Goal: Information Seeking & Learning: Learn about a topic

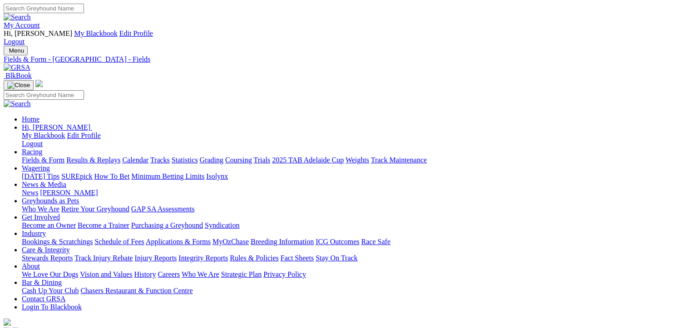
click at [32, 156] on link "Fields & Form" at bounding box center [43, 160] width 43 height 8
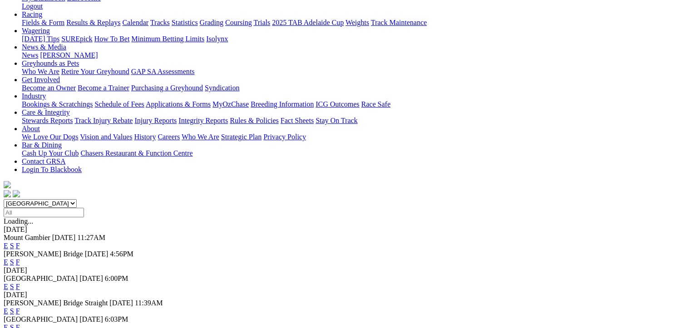
scroll to position [91, 0]
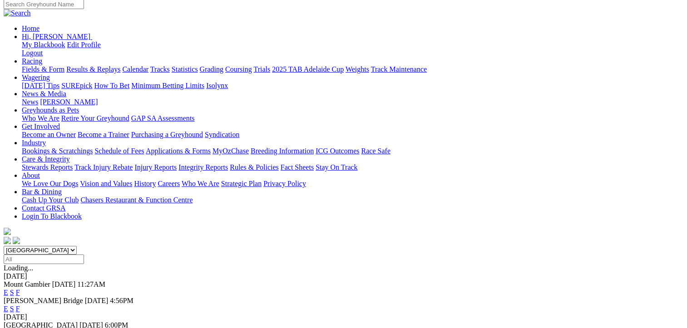
click at [20, 289] on link "F" at bounding box center [18, 293] width 4 height 8
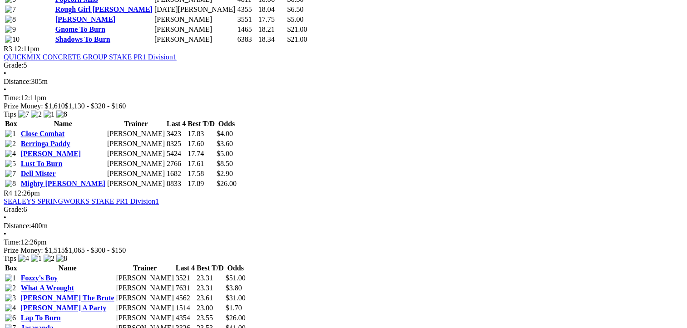
scroll to position [818, 0]
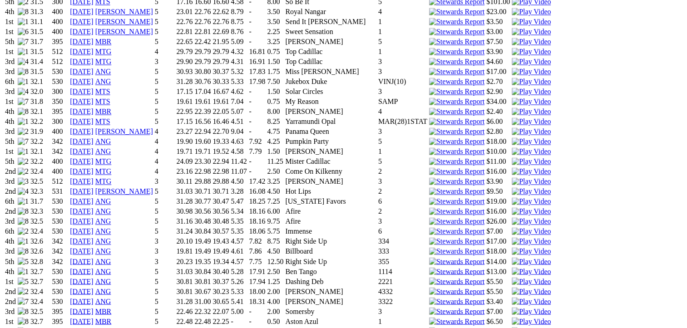
scroll to position [1635, 0]
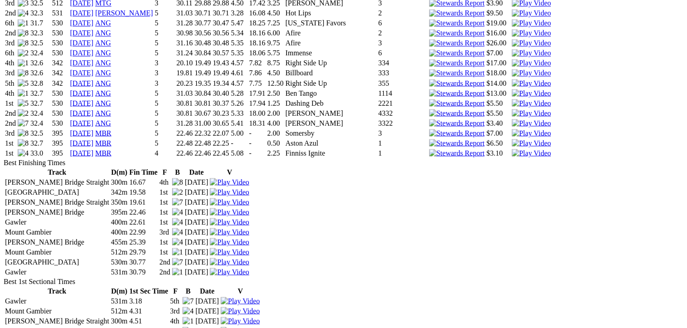
click at [512, 127] on img at bounding box center [531, 123] width 39 height 8
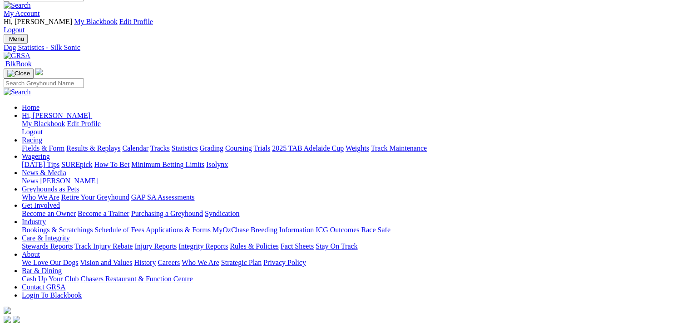
scroll to position [0, 0]
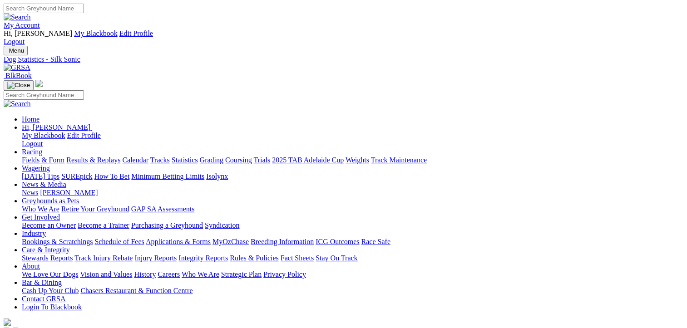
click at [40, 156] on link "Fields & Form" at bounding box center [43, 160] width 43 height 8
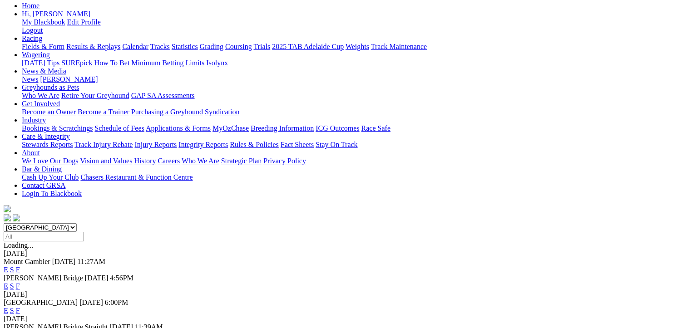
scroll to position [136, 0]
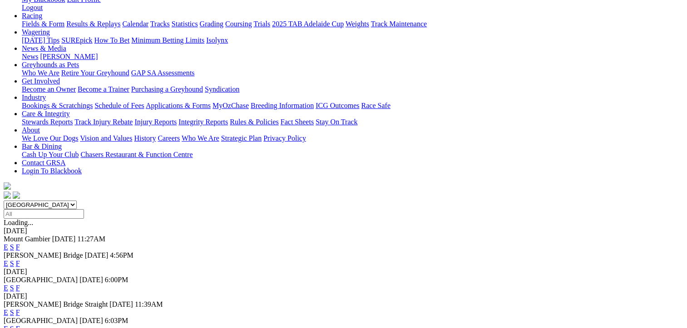
click at [20, 260] on link "F" at bounding box center [18, 264] width 4 height 8
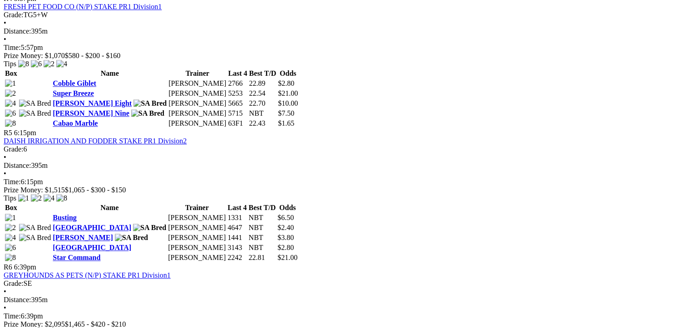
scroll to position [909, 0]
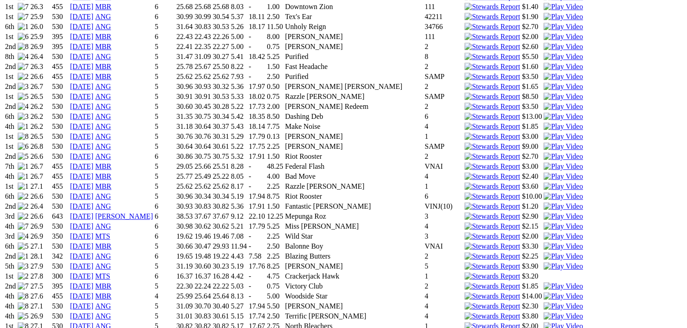
scroll to position [318, 0]
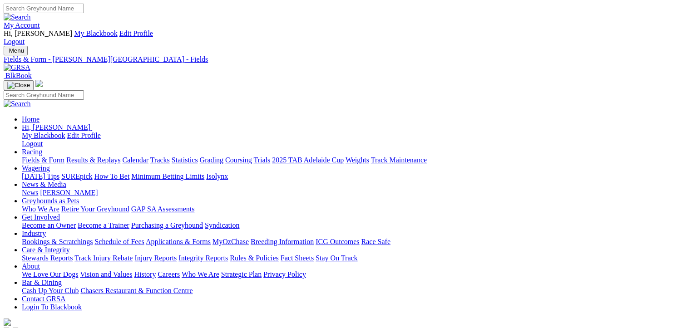
click at [40, 156] on link "Fields & Form" at bounding box center [43, 160] width 43 height 8
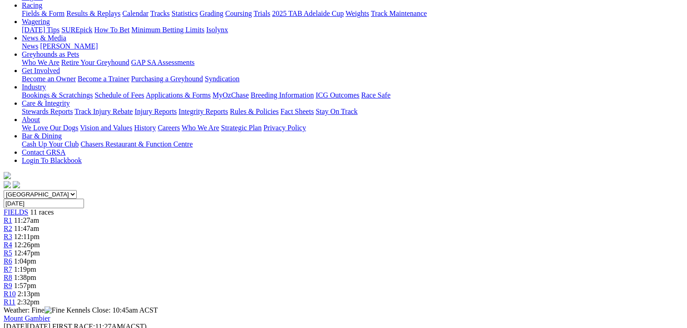
scroll to position [91, 0]
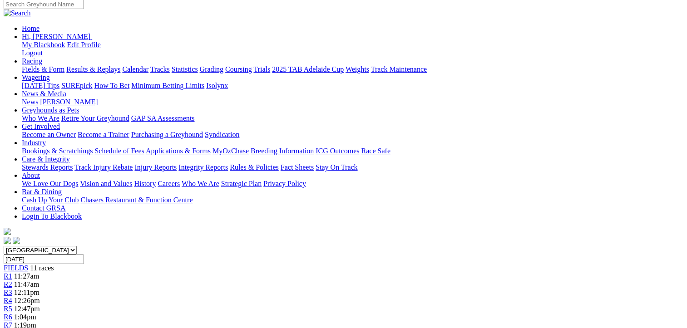
click at [134, 273] on div "R1 11:27am" at bounding box center [344, 277] width 680 height 8
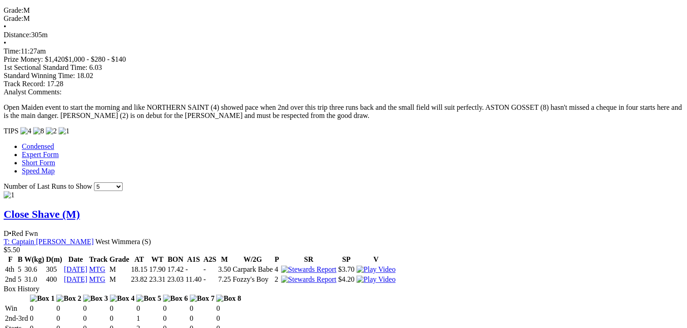
scroll to position [909, 0]
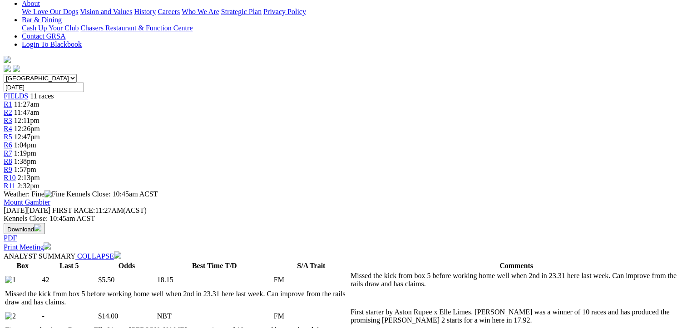
scroll to position [136, 0]
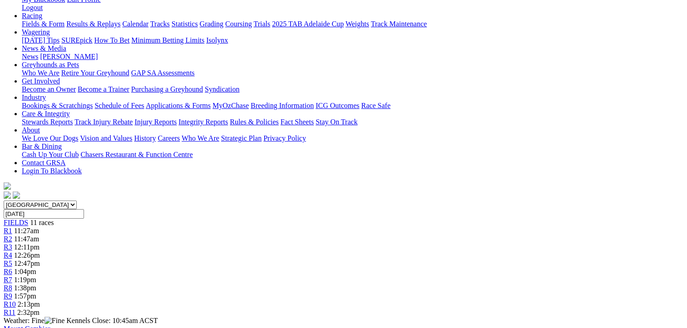
click at [12, 235] on span "R2" at bounding box center [8, 239] width 9 height 8
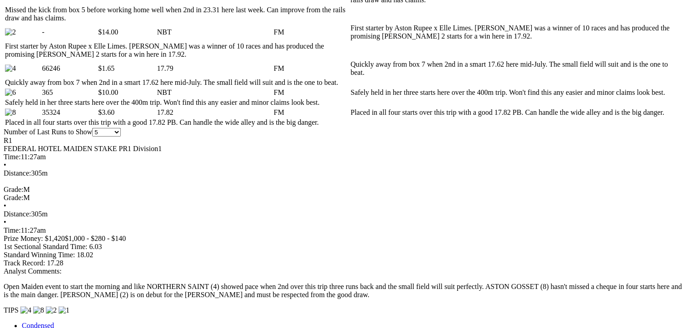
scroll to position [636, 0]
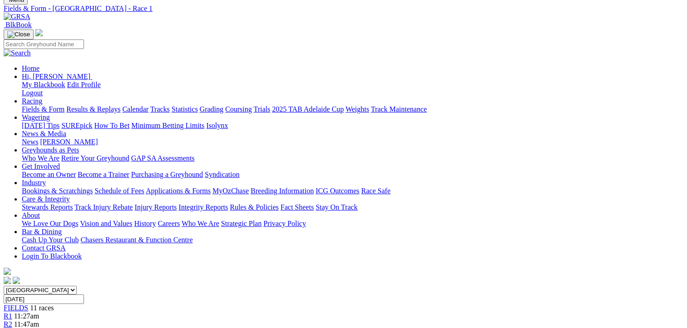
scroll to position [0, 0]
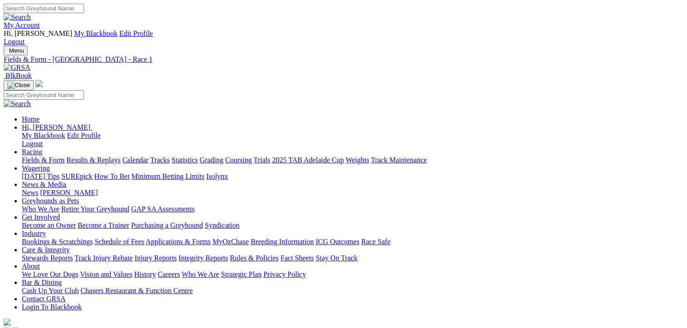
click at [51, 156] on link "Fields & Form" at bounding box center [43, 160] width 43 height 8
select select "[GEOGRAPHIC_DATA]"
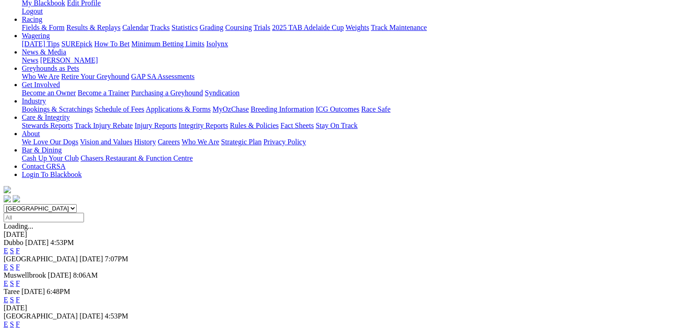
scroll to position [136, 0]
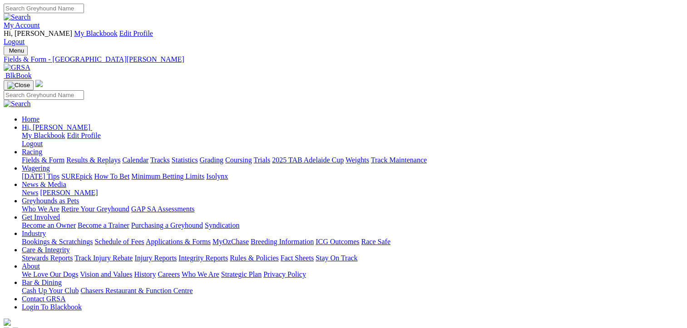
click at [31, 156] on link "Fields & Form" at bounding box center [43, 160] width 43 height 8
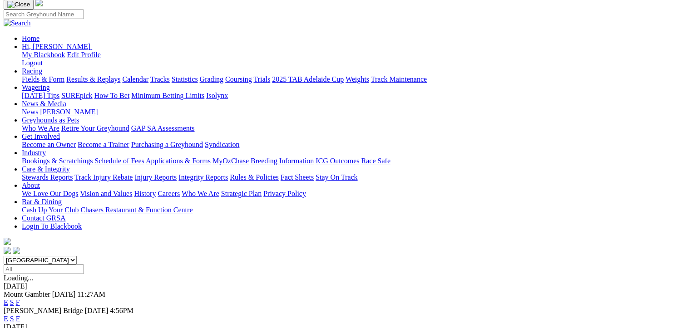
scroll to position [91, 0]
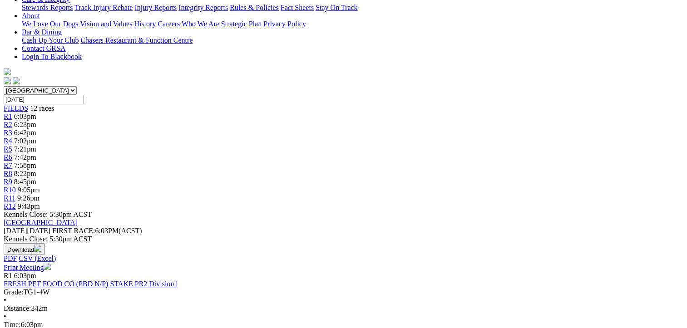
scroll to position [273, 0]
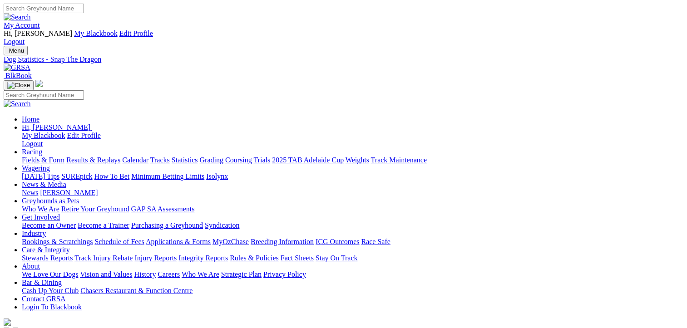
scroll to position [318, 0]
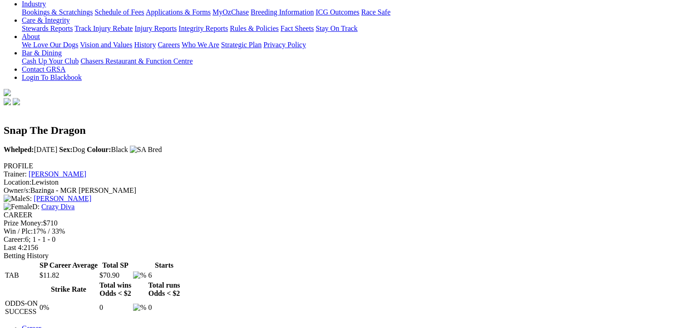
scroll to position [227, 0]
